Goal: Check status: Check status

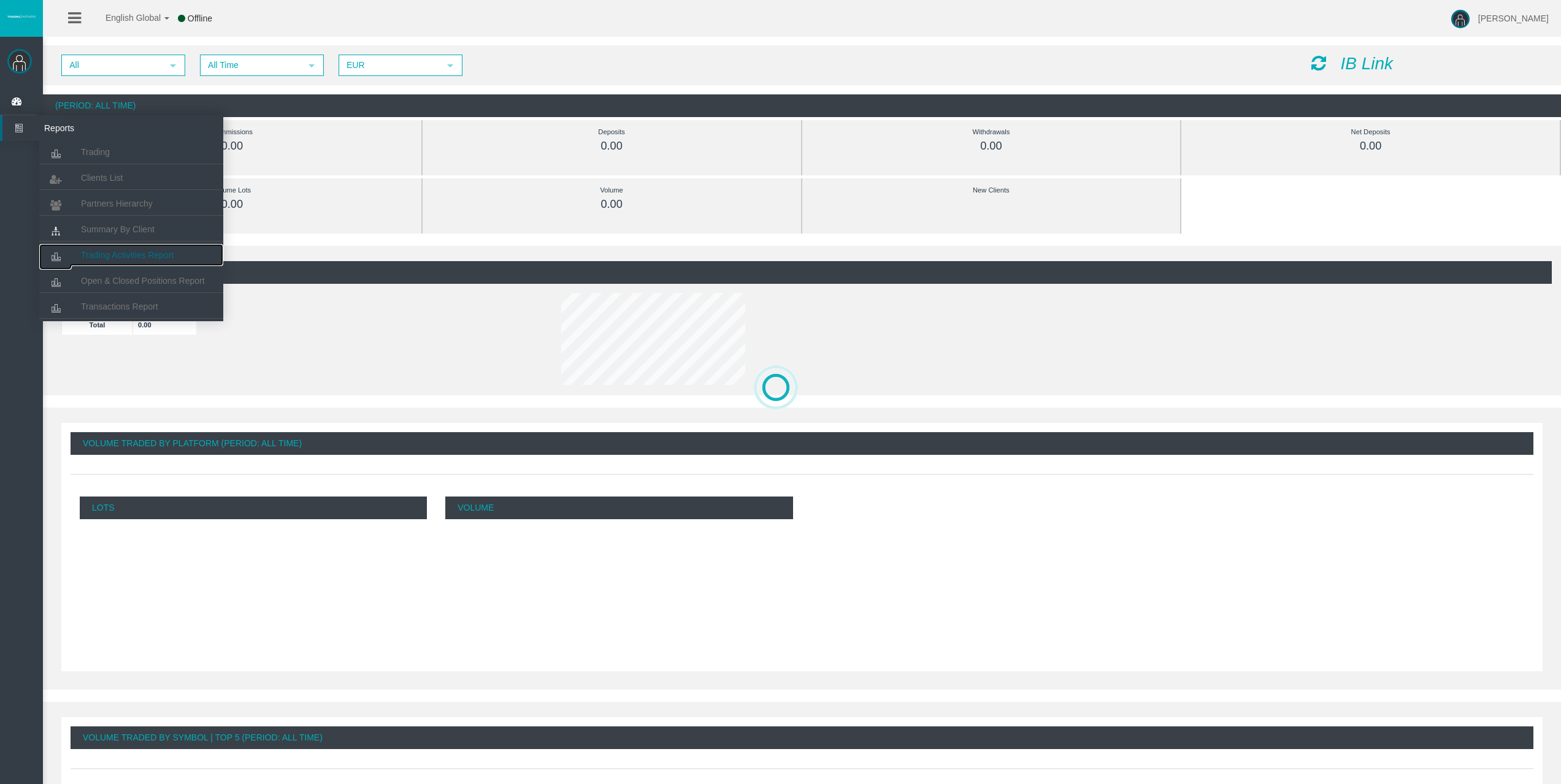
click at [107, 249] on link "Trading Activities Report" at bounding box center [131, 255] width 184 height 22
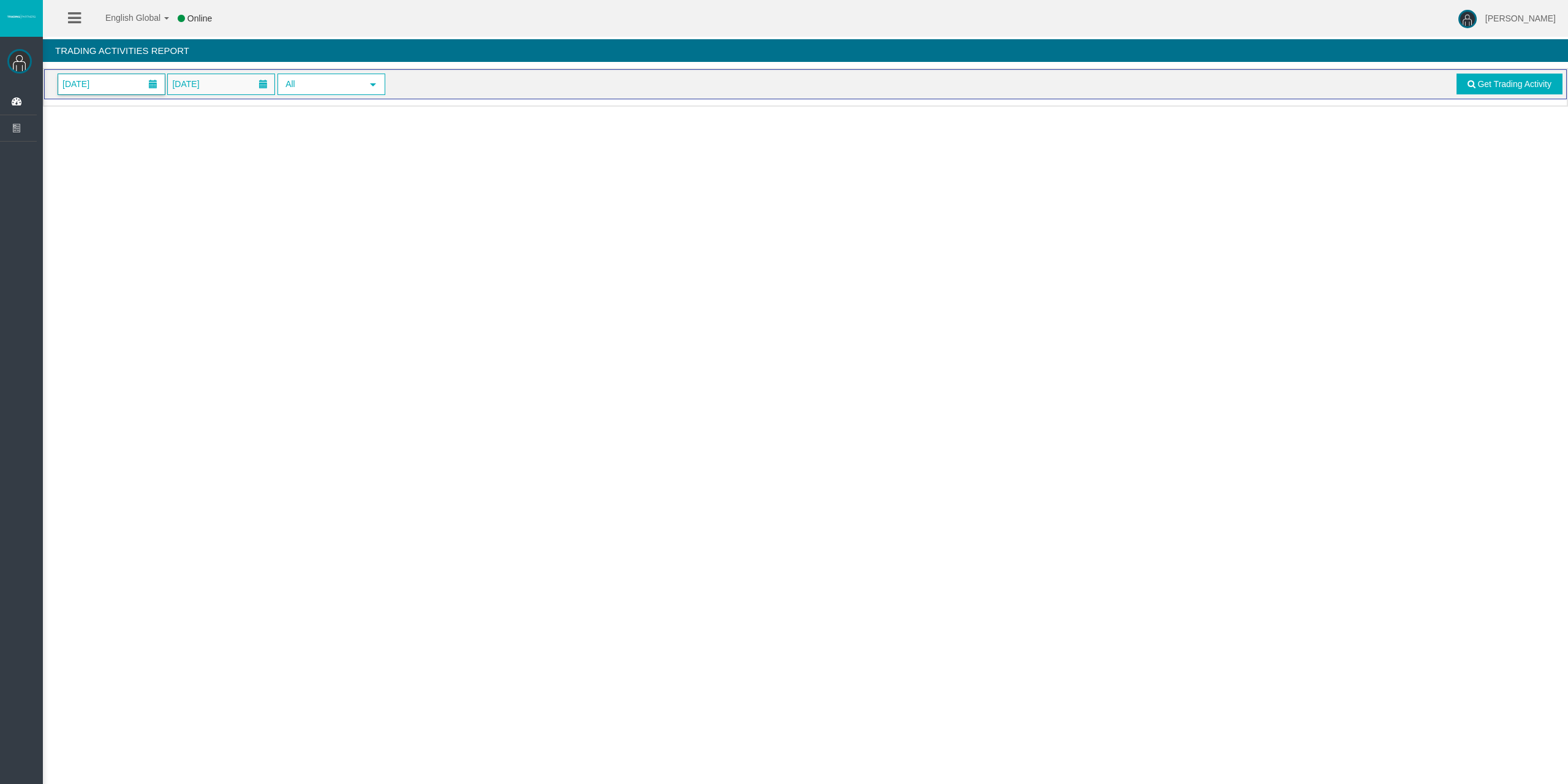
click at [123, 89] on span "[DATE]" at bounding box center [111, 85] width 107 height 20
click at [158, 201] on link "18" at bounding box center [161, 208] width 23 height 22
click at [1467, 84] on link "Get Trading Activity" at bounding box center [1510, 84] width 107 height 21
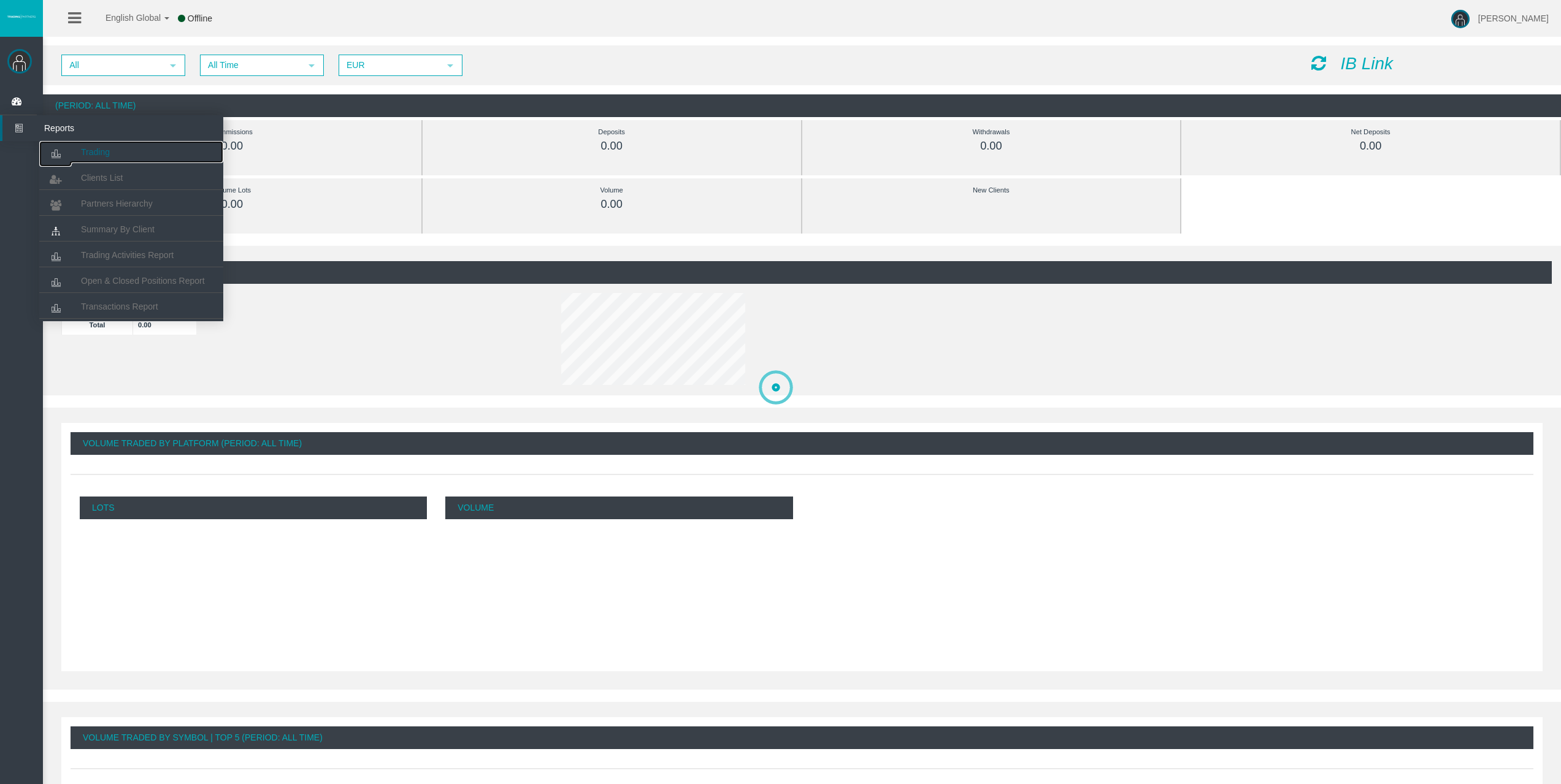
click at [83, 152] on span "Trading" at bounding box center [95, 152] width 29 height 10
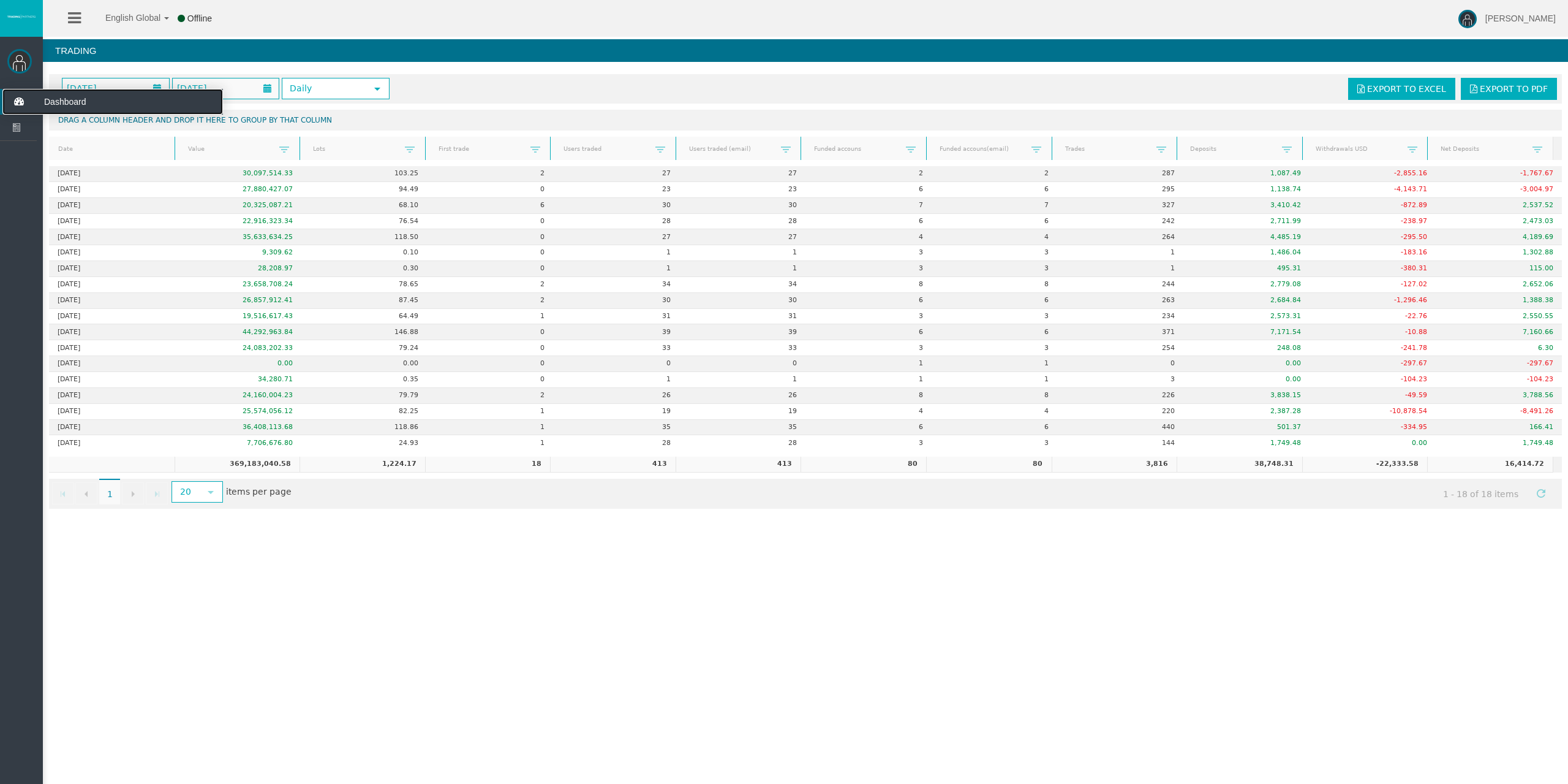
click at [24, 96] on icon at bounding box center [18, 101] width 32 height 26
